Goal: Find specific page/section: Find specific page/section

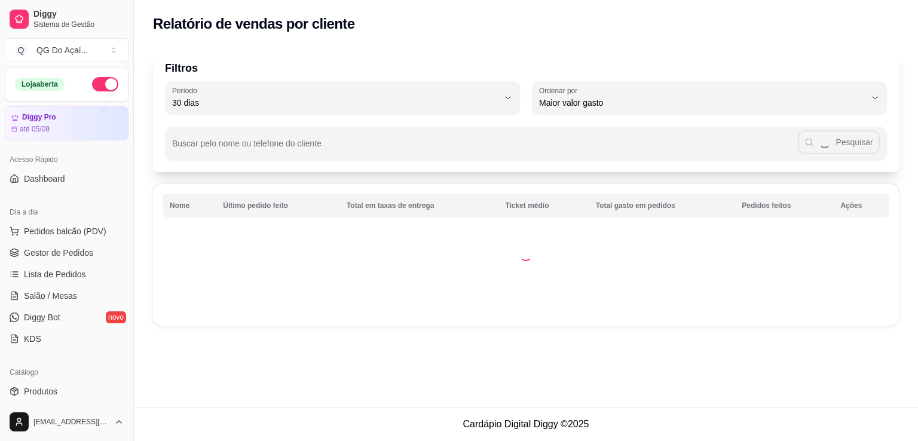
select select "30"
select select "HIGHEST_TOTAL_SPENT_WITH_ORDERS"
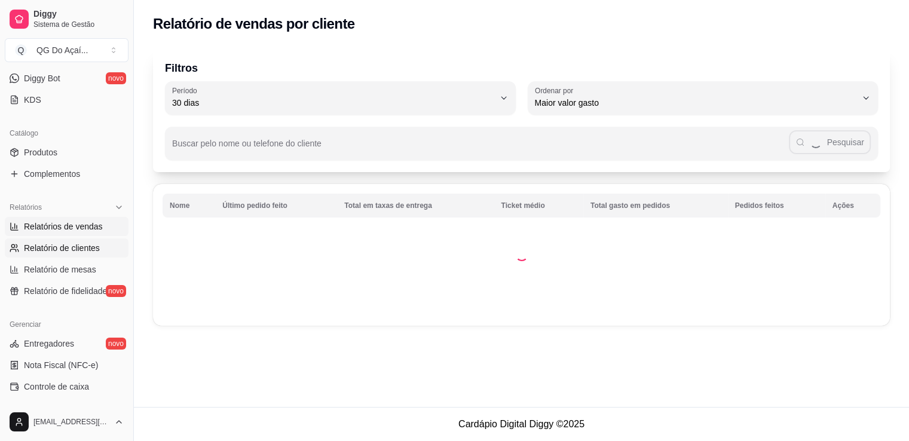
select select "ALL"
select select "0"
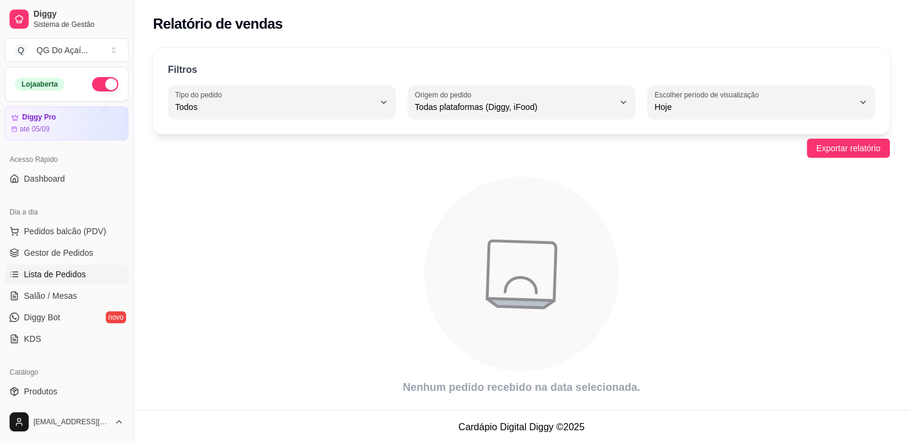
click at [71, 273] on span "Lista de Pedidos" at bounding box center [55, 274] width 62 height 12
